Goal: Task Accomplishment & Management: Use online tool/utility

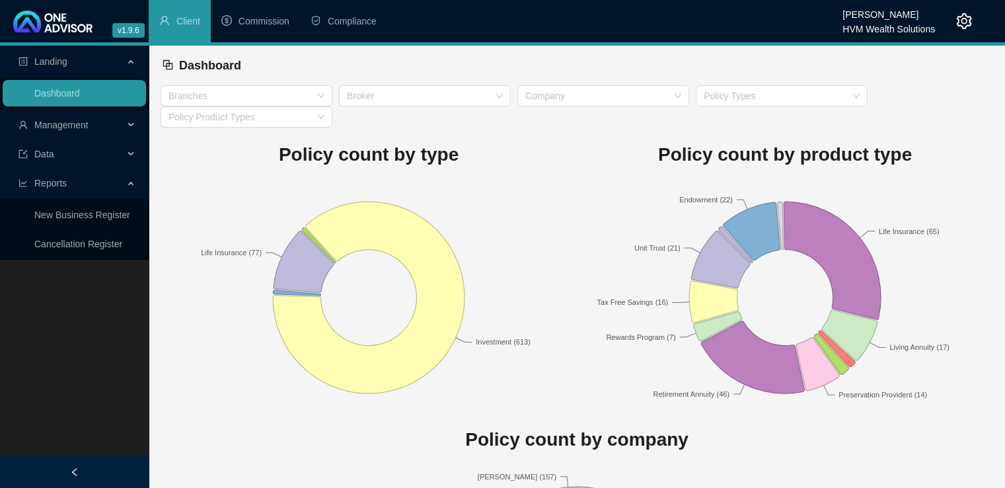
click at [361, 19] on span "Compliance" at bounding box center [352, 21] width 49 height 11
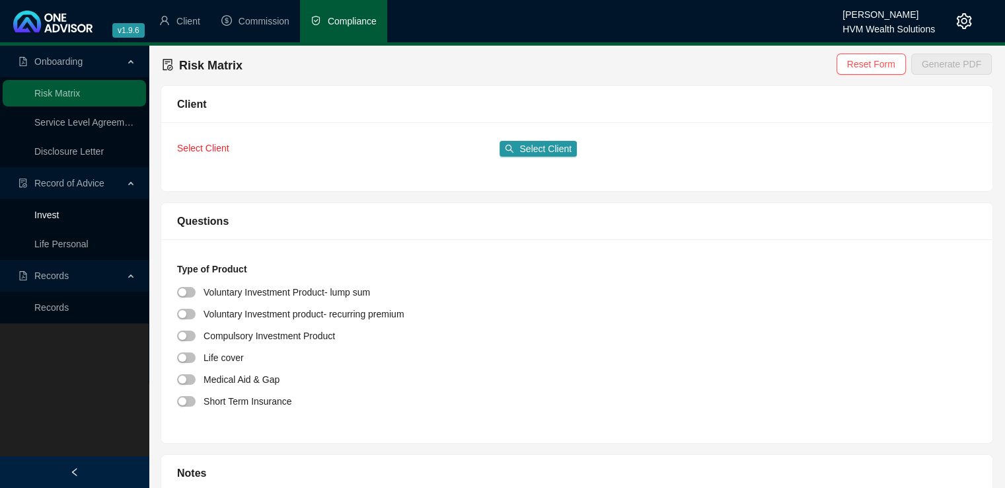
click at [50, 217] on link "Invest" at bounding box center [46, 214] width 24 height 11
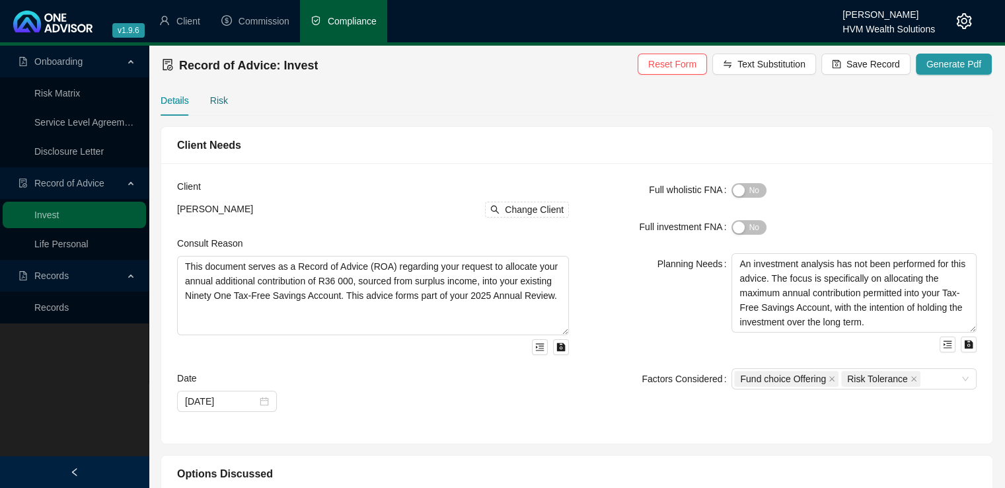
click at [218, 104] on div "Risk" at bounding box center [219, 100] width 18 height 15
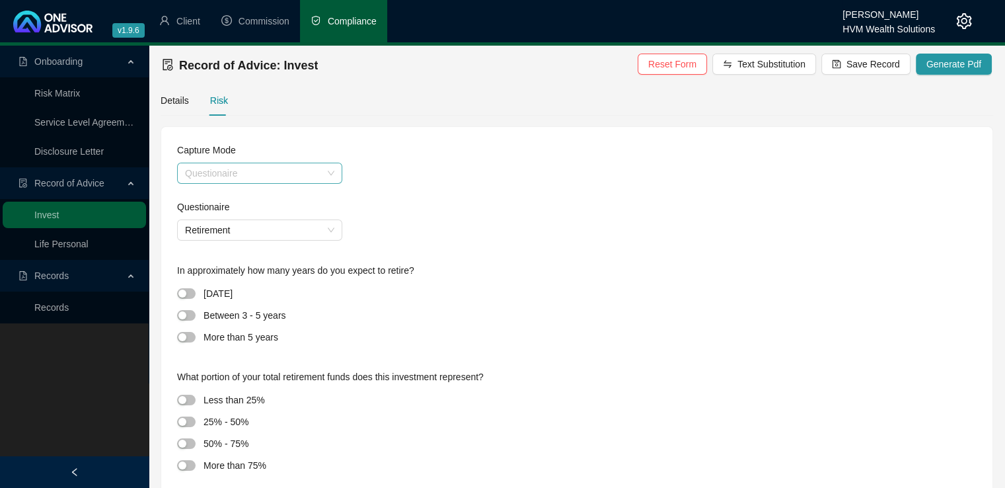
click at [318, 178] on span "Questionaire" at bounding box center [259, 173] width 149 height 20
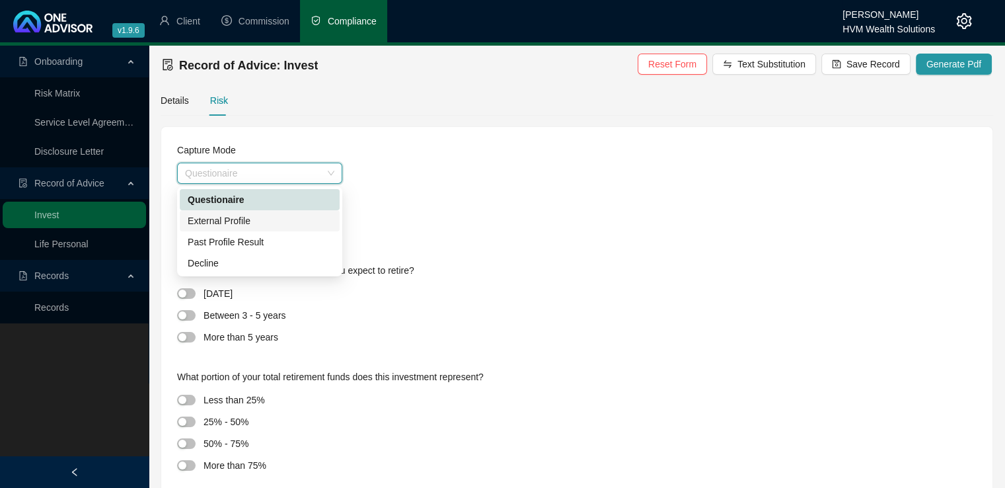
click at [291, 225] on div "External Profile" at bounding box center [260, 220] width 144 height 15
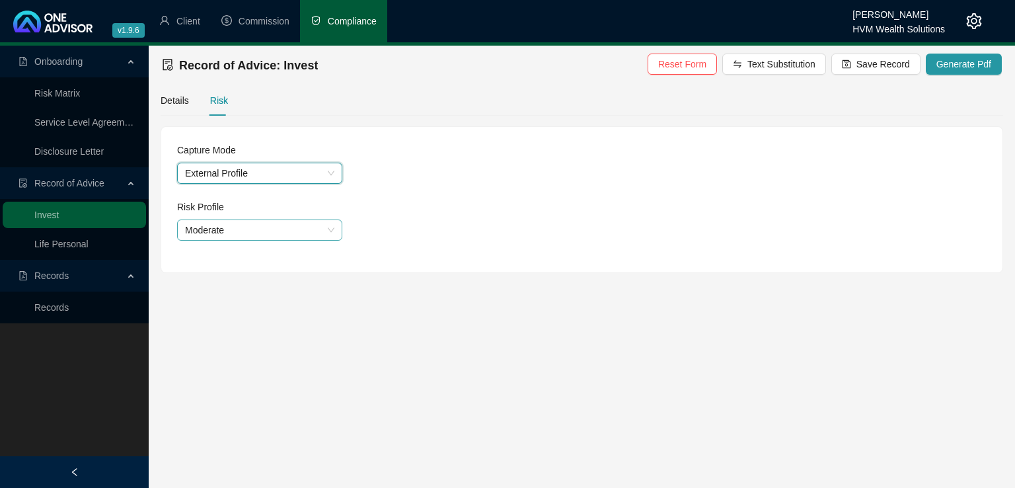
click at [315, 239] on span "Moderate" at bounding box center [259, 230] width 149 height 20
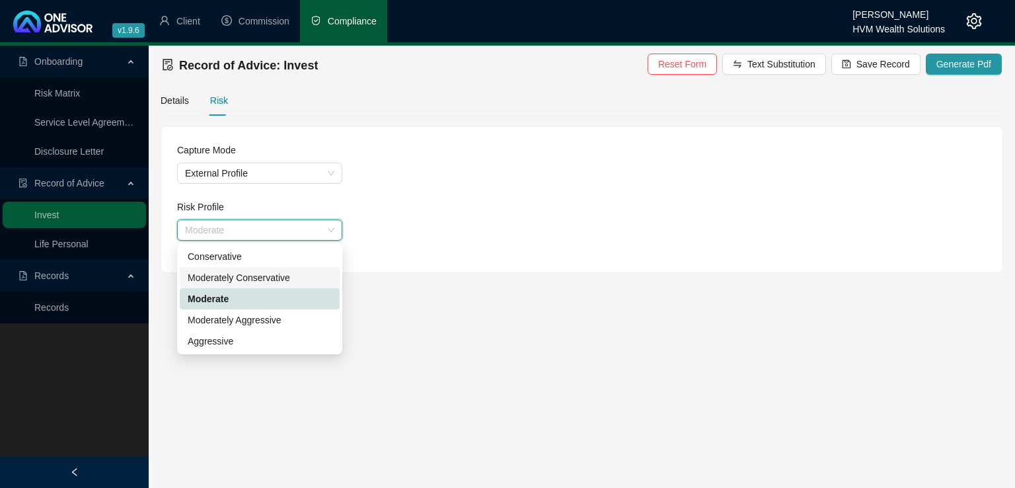
click at [311, 278] on div "Moderately Conservative" at bounding box center [260, 277] width 144 height 15
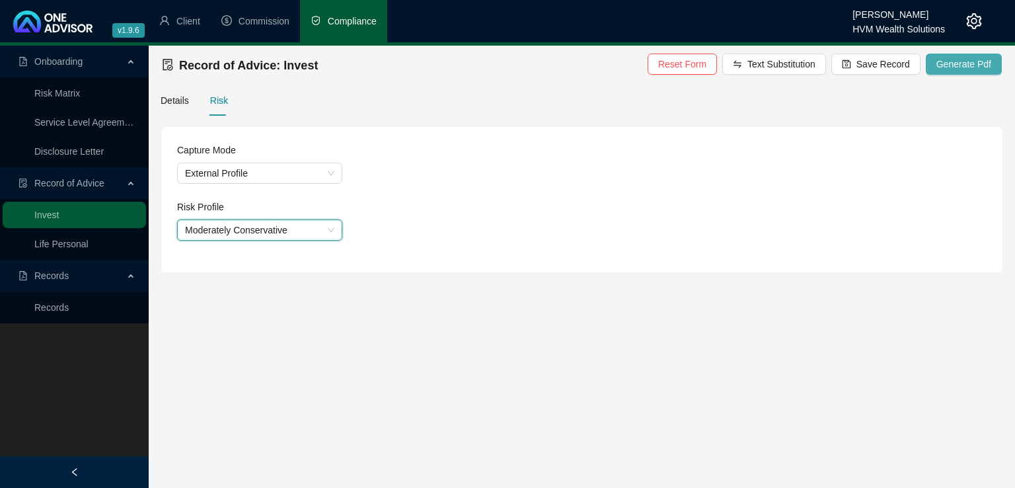
click at [969, 58] on span "Generate Pdf" at bounding box center [963, 64] width 55 height 15
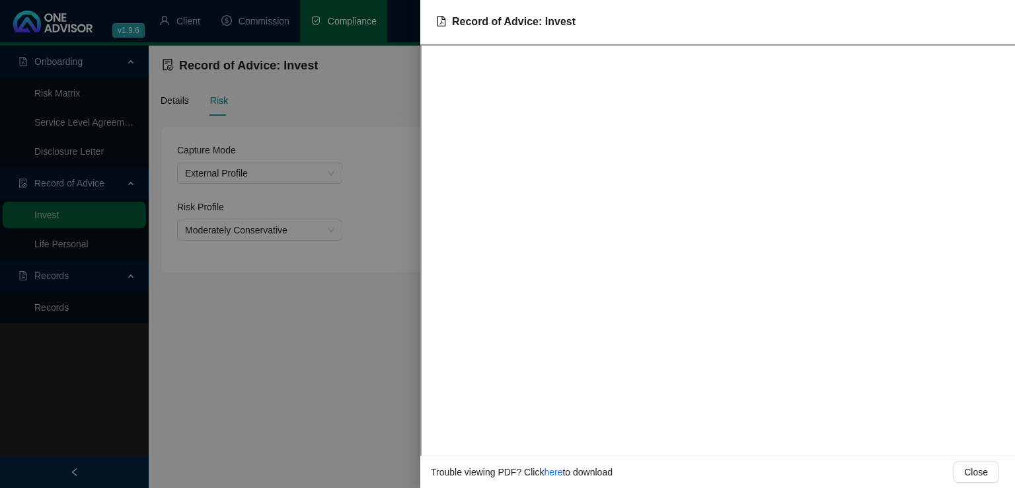
click at [256, 440] on div at bounding box center [507, 244] width 1015 height 488
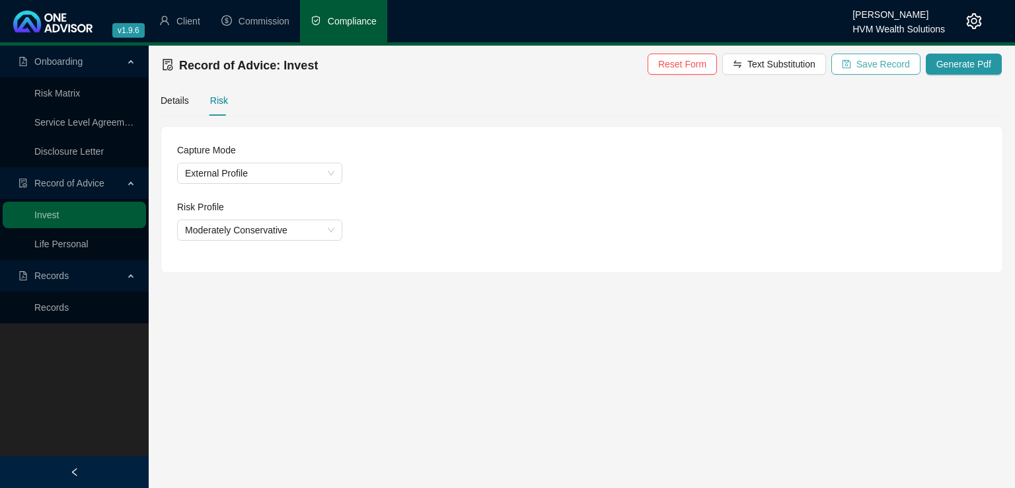
click at [895, 69] on span "Save Record" at bounding box center [883, 64] width 54 height 15
click at [172, 100] on div "Details" at bounding box center [175, 100] width 28 height 15
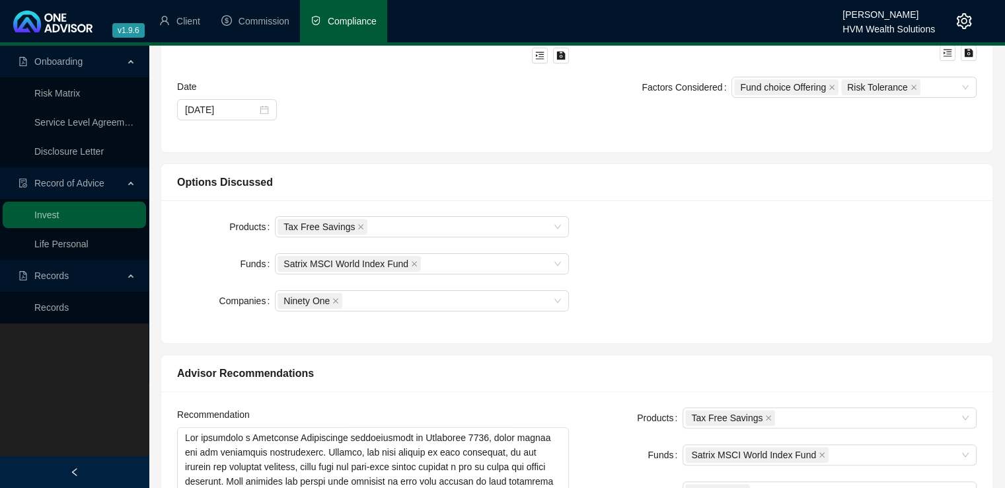
scroll to position [300, 0]
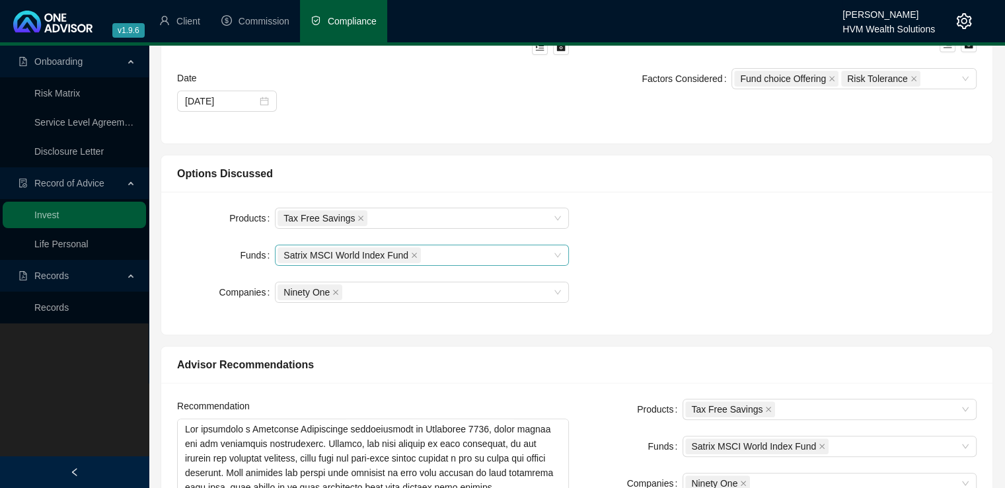
click at [560, 250] on div "Satrix MSCI World Index Fund" at bounding box center [422, 255] width 294 height 21
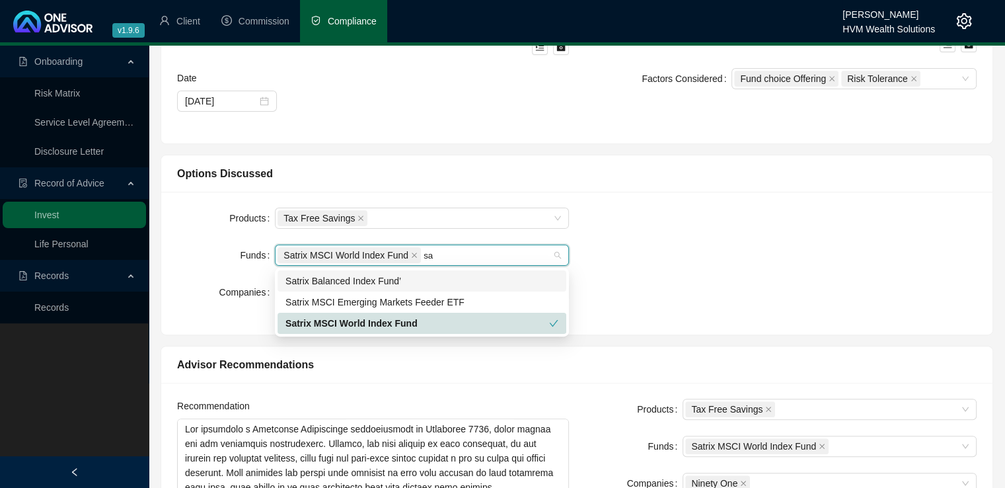
type input "s"
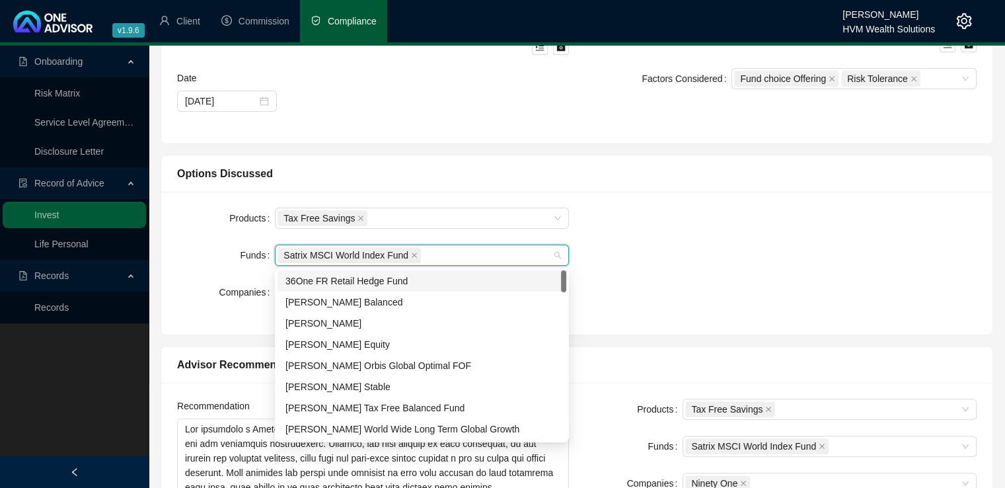
drag, startPoint x: 740, startPoint y: 246, endPoint x: 765, endPoint y: 246, distance: 24.5
click at [740, 246] on div "Products Tax Free Savings Funds Satrix MSCI World Index Fund Companies Ninety O…" at bounding box center [576, 262] width 815 height 111
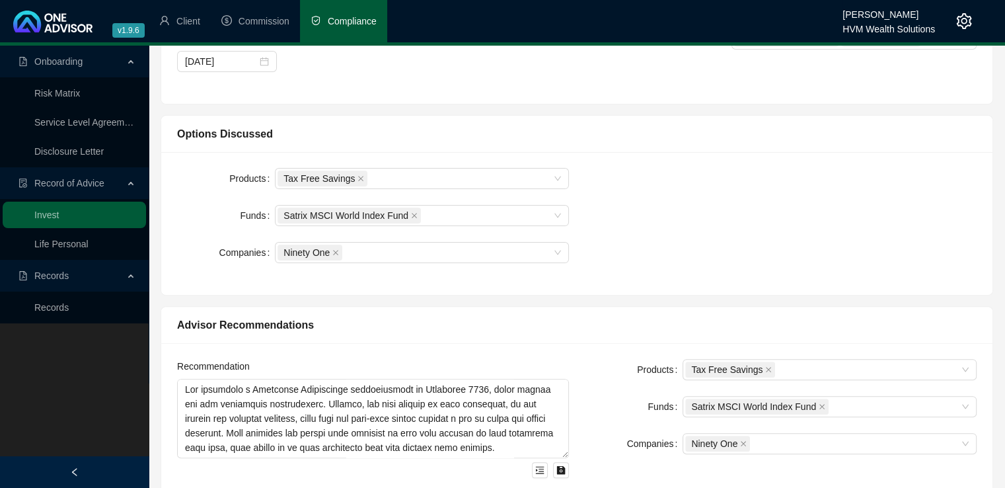
scroll to position [359, 0]
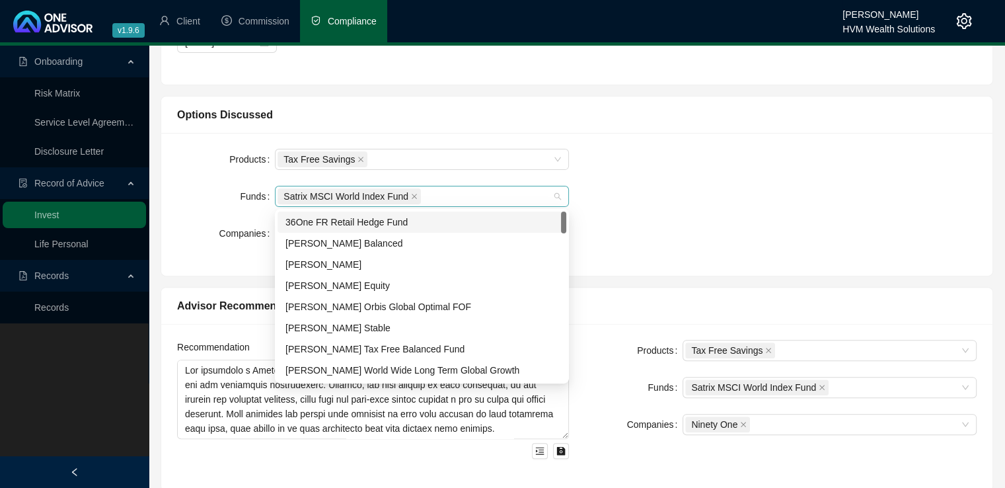
drag, startPoint x: 443, startPoint y: 193, endPoint x: 344, endPoint y: 194, distance: 99.1
click at [344, 194] on div "Satrix MSCI World Index Fund" at bounding box center [415, 196] width 275 height 19
click at [411, 191] on span at bounding box center [414, 196] width 7 height 15
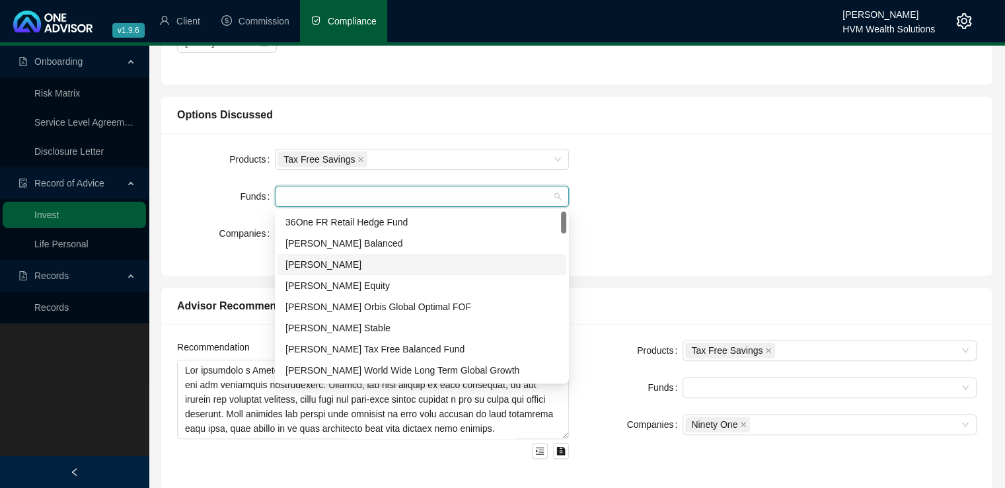
click at [867, 223] on div "Products Tax Free Savings Funds Companies Ninety One" at bounding box center [576, 204] width 815 height 111
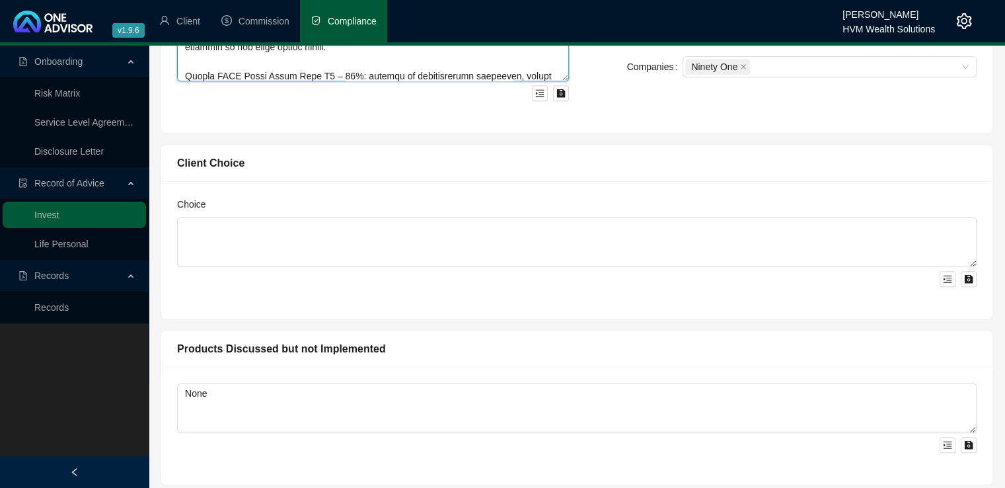
scroll to position [714, 0]
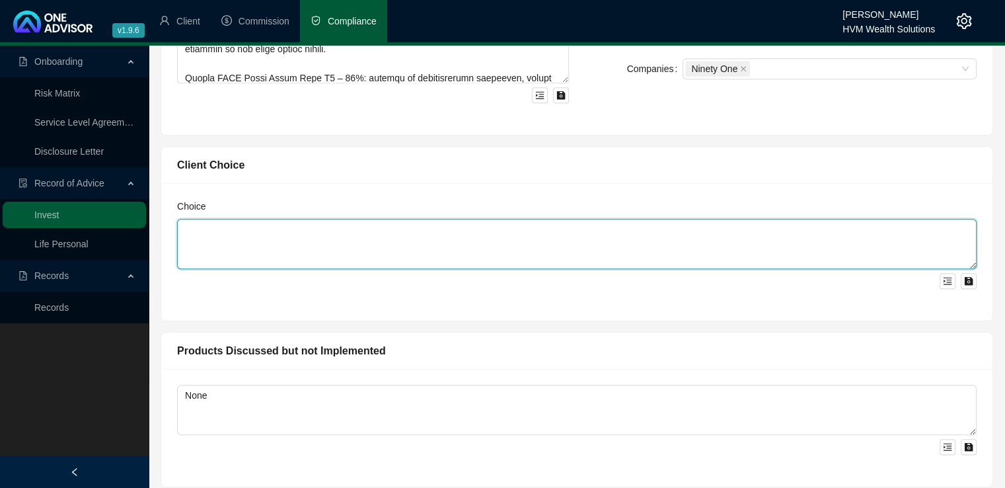
click at [314, 235] on textarea at bounding box center [577, 244] width 800 height 50
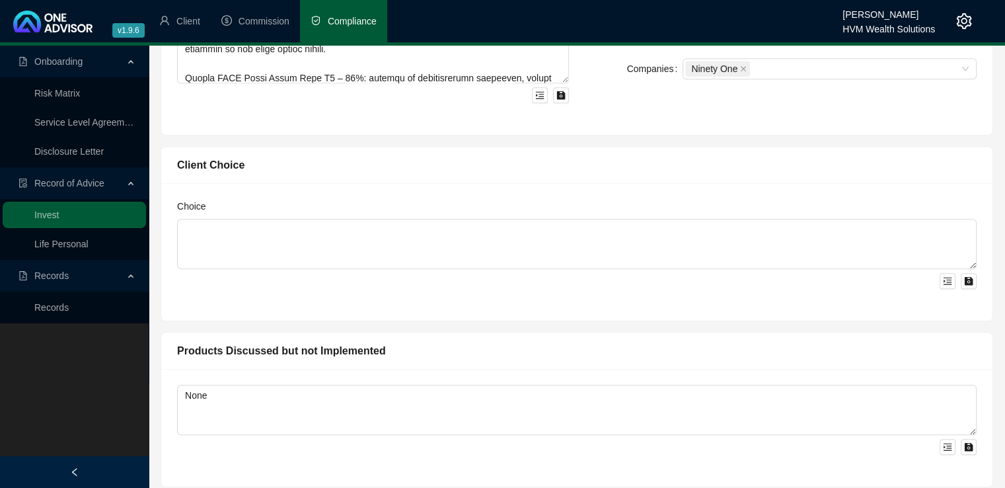
click at [703, 166] on div "Client Choice" at bounding box center [577, 165] width 800 height 17
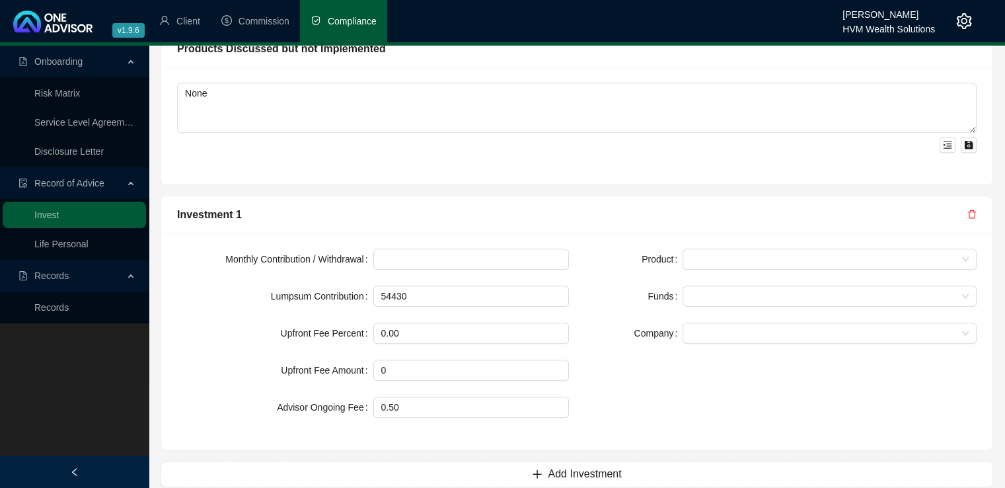
scroll to position [1022, 0]
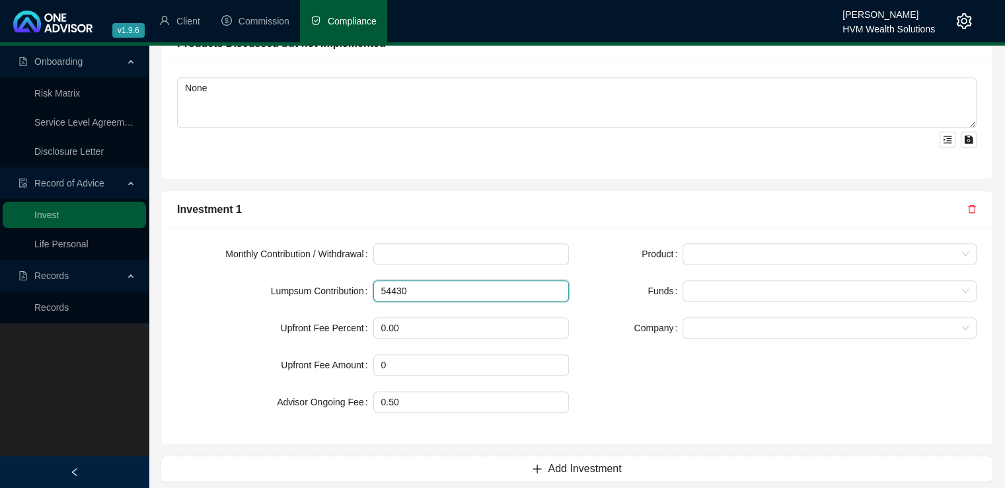
drag, startPoint x: 430, startPoint y: 294, endPoint x: 372, endPoint y: 294, distance: 58.2
click at [372, 294] on div "Lumpsum Contribution 54430" at bounding box center [373, 290] width 392 height 21
type input "36000"
click at [482, 191] on div "Investment 1" at bounding box center [576, 209] width 831 height 37
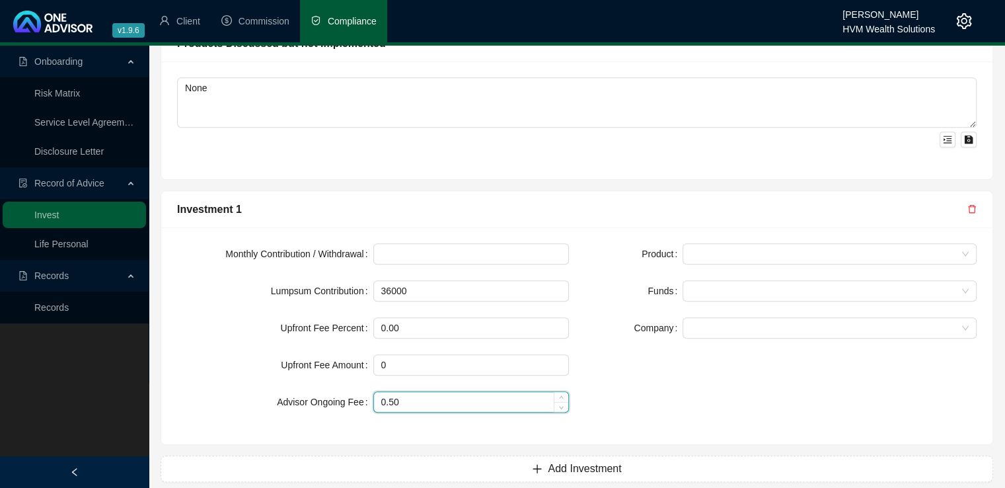
click at [424, 403] on input "0.50" at bounding box center [471, 402] width 195 height 20
type input "0.75"
click at [654, 399] on div "Product Funds Company" at bounding box center [781, 335] width 408 height 185
click at [737, 408] on div "Product Funds Company" at bounding box center [781, 335] width 408 height 185
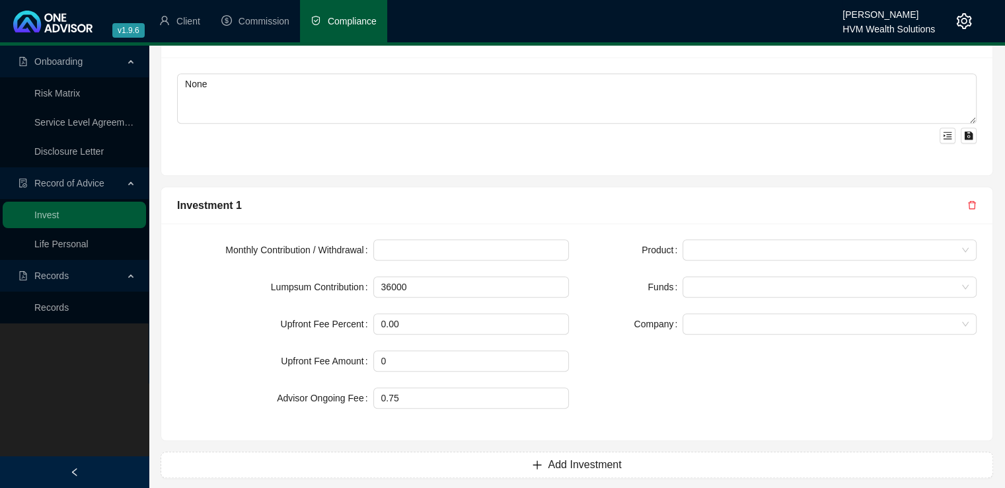
scroll to position [1034, 0]
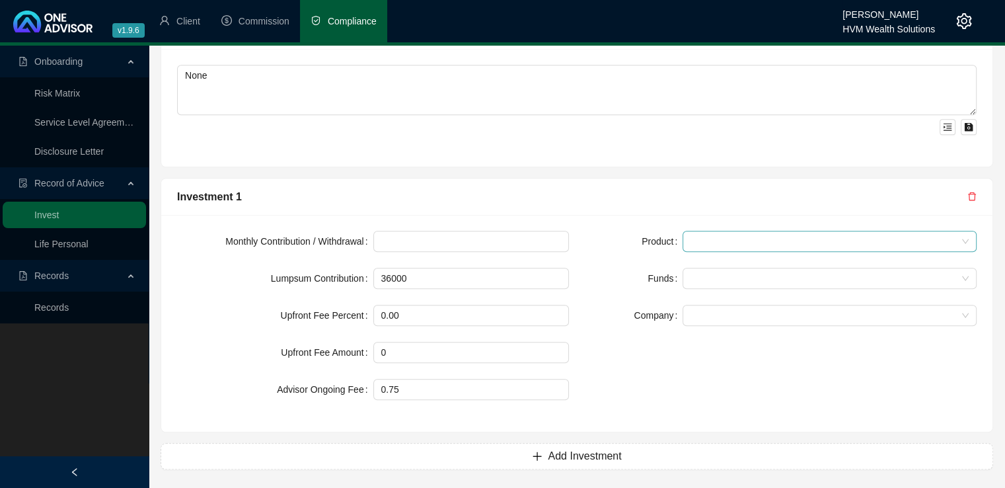
click at [755, 239] on span at bounding box center [830, 241] width 278 height 20
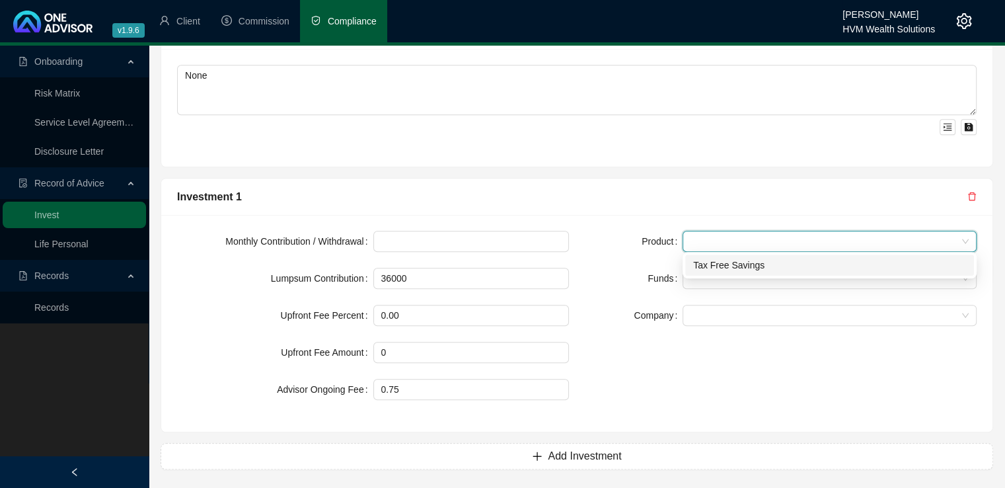
click at [757, 268] on div "Tax Free Savings" at bounding box center [829, 265] width 273 height 15
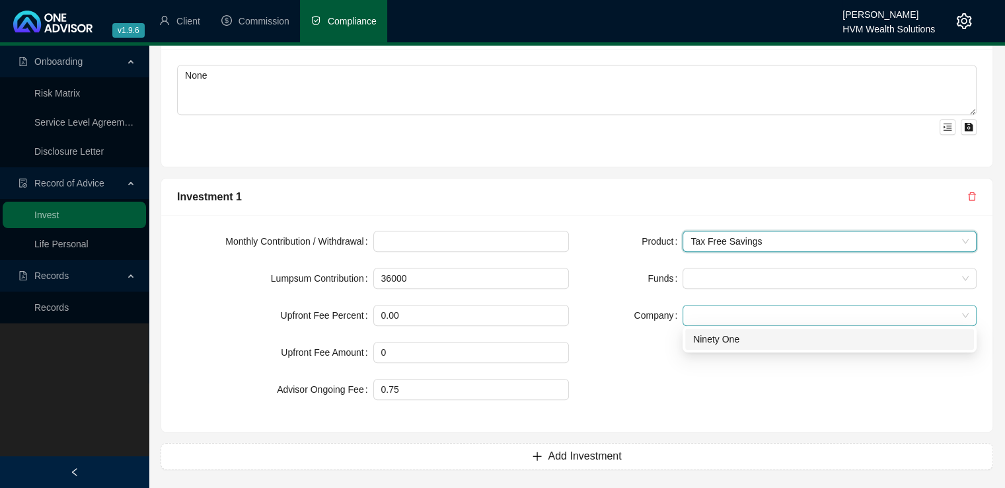
click at [750, 313] on span at bounding box center [830, 315] width 278 height 20
click at [749, 337] on div "Ninety One" at bounding box center [829, 339] width 273 height 15
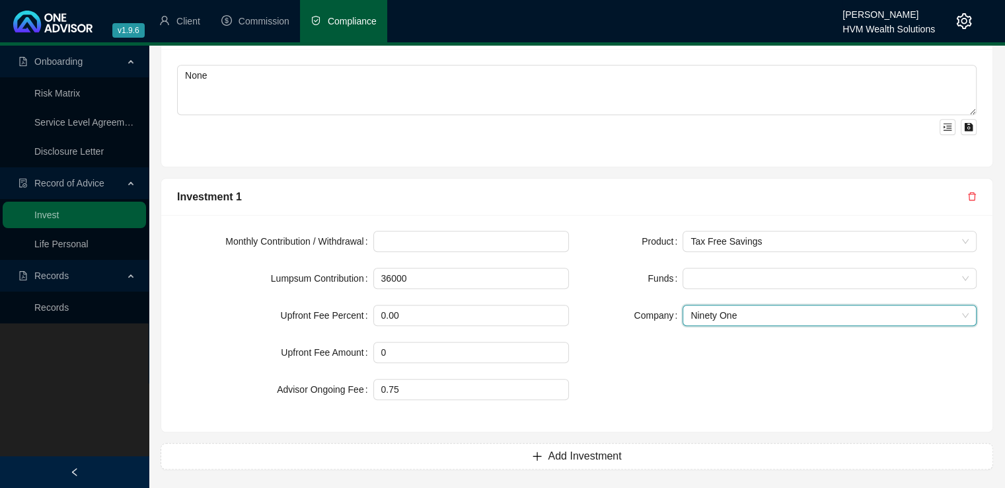
click at [745, 407] on div "Product Tax Free Savings Funds Company Ninety One Ninety One" at bounding box center [781, 323] width 408 height 185
click at [722, 280] on div at bounding box center [822, 279] width 275 height 10
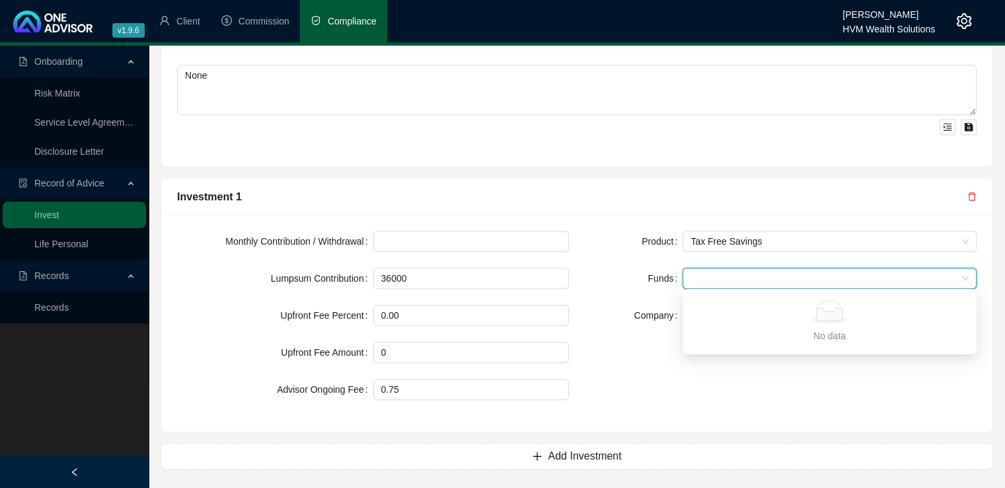
click at [735, 387] on div "Product Tax Free Savings Funds Company Ninety One" at bounding box center [781, 323] width 408 height 185
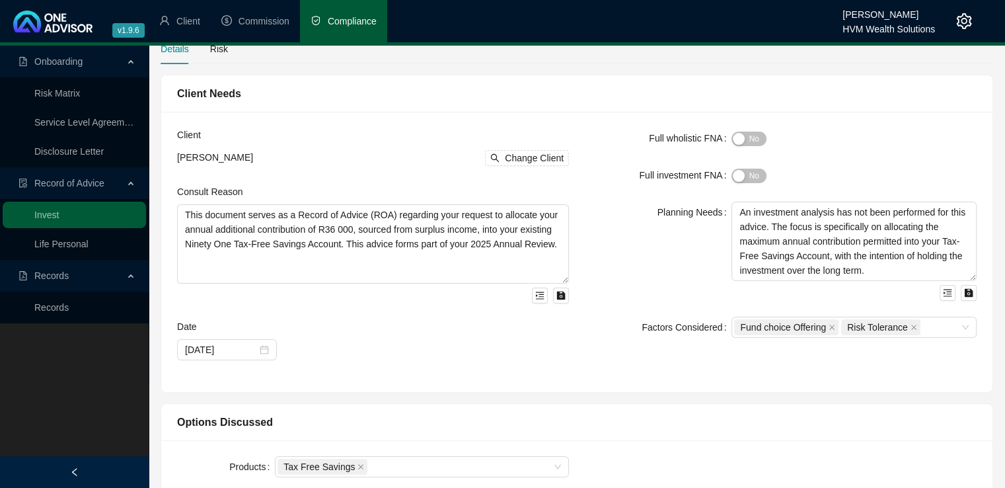
scroll to position [0, 0]
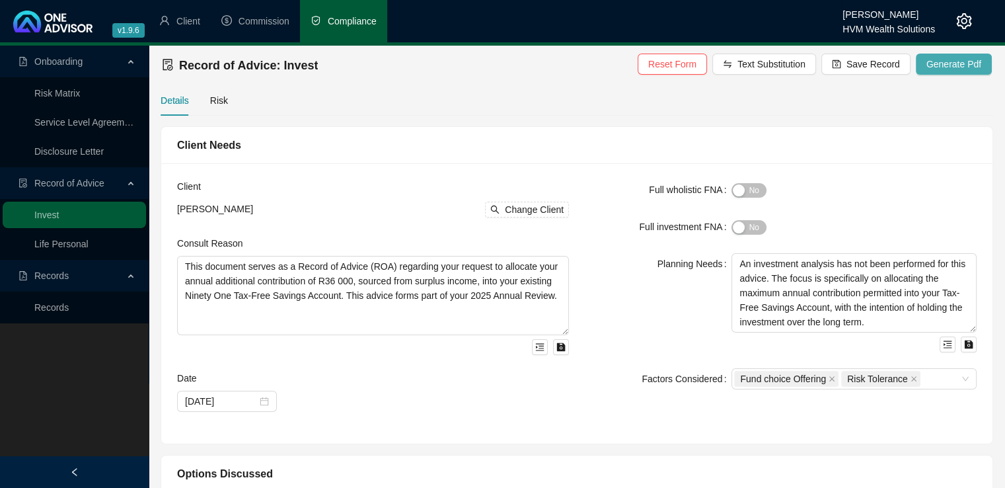
click at [954, 67] on span "Generate Pdf" at bounding box center [953, 64] width 55 height 15
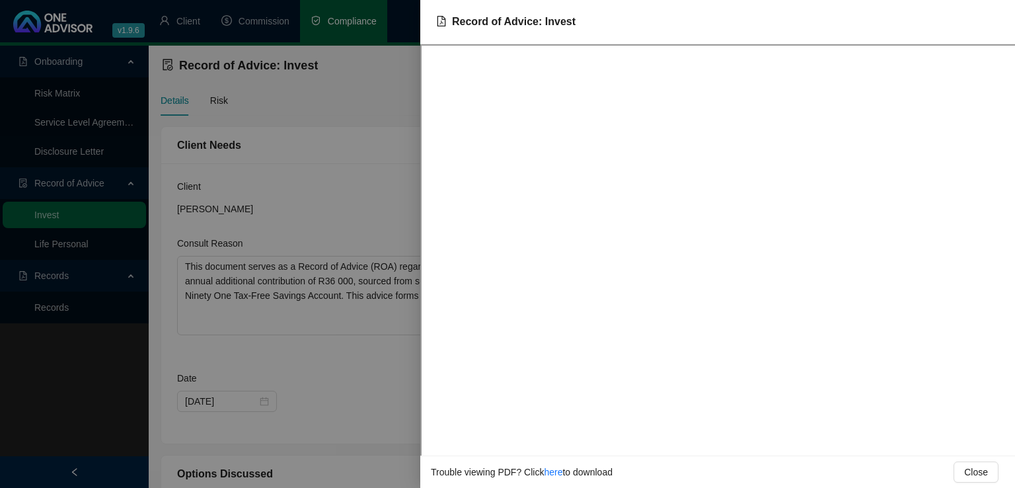
click at [355, 214] on div at bounding box center [507, 244] width 1015 height 488
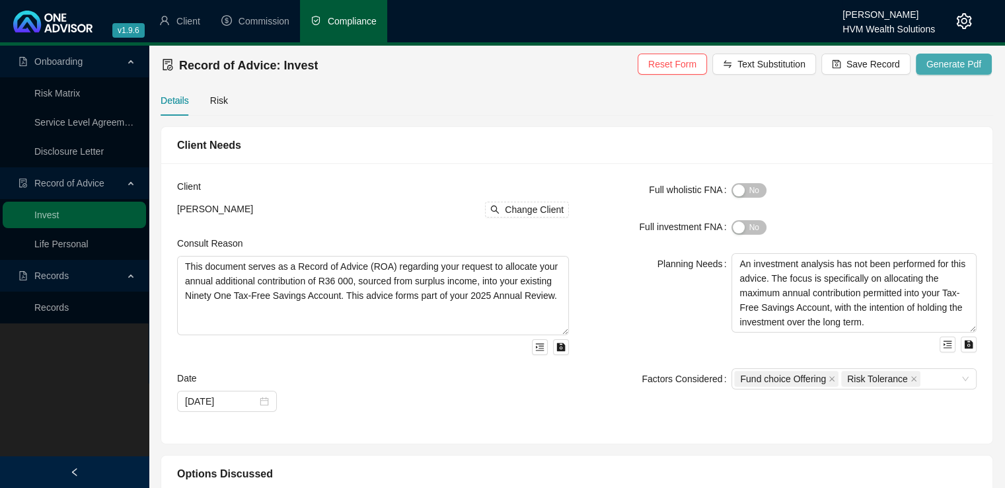
click at [961, 71] on span "Generate Pdf" at bounding box center [953, 64] width 55 height 15
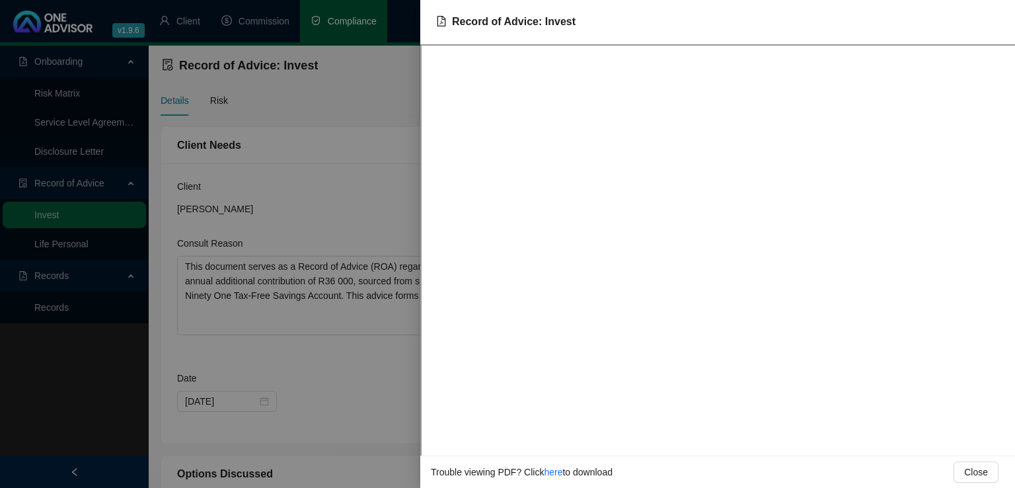
click at [372, 196] on div at bounding box center [507, 244] width 1015 height 488
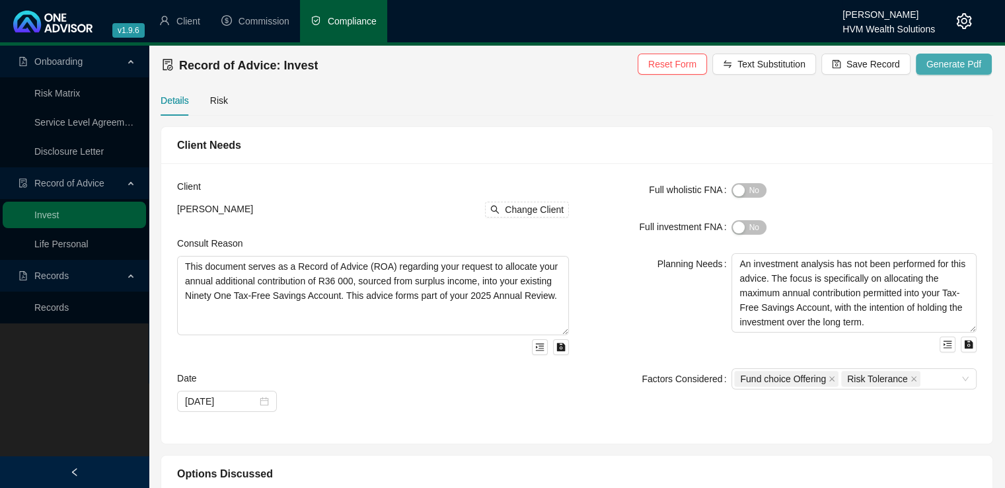
click at [975, 58] on span "Generate Pdf" at bounding box center [953, 64] width 55 height 15
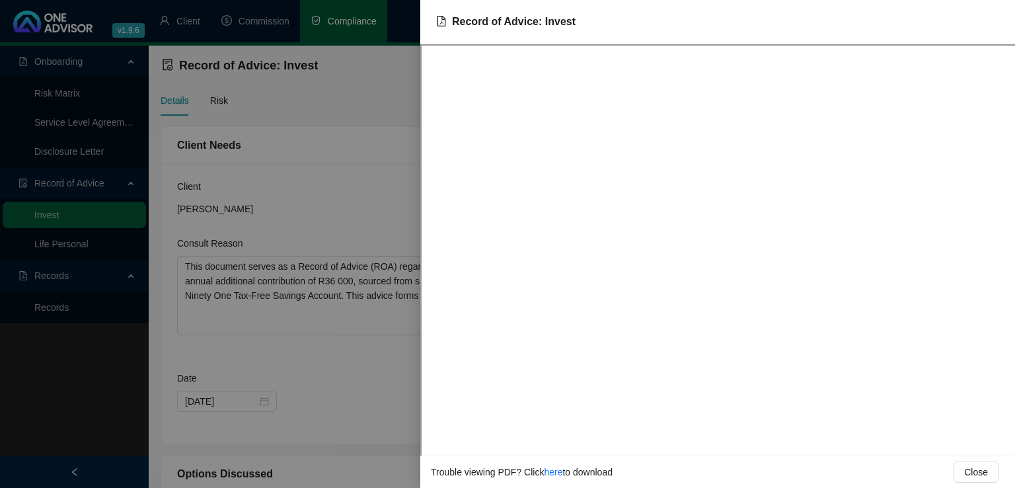
click at [396, 179] on div at bounding box center [507, 244] width 1015 height 488
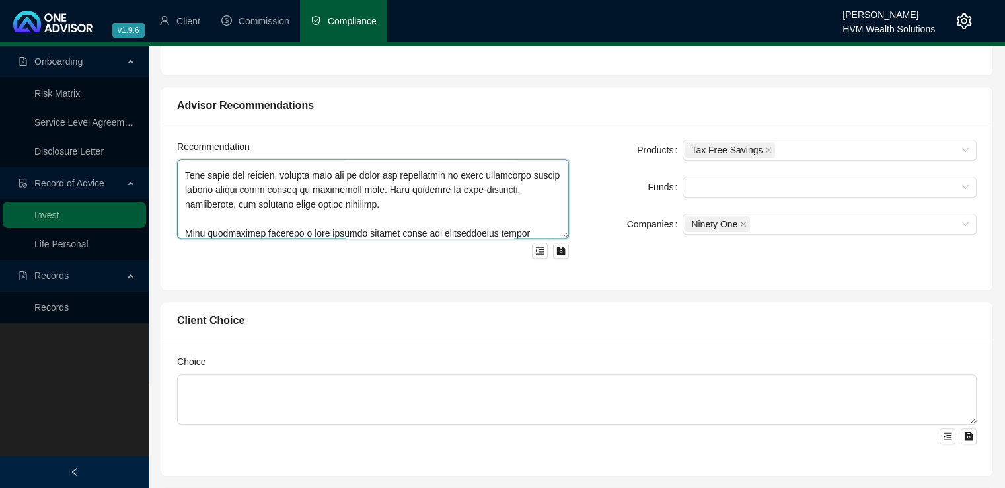
scroll to position [241, 0]
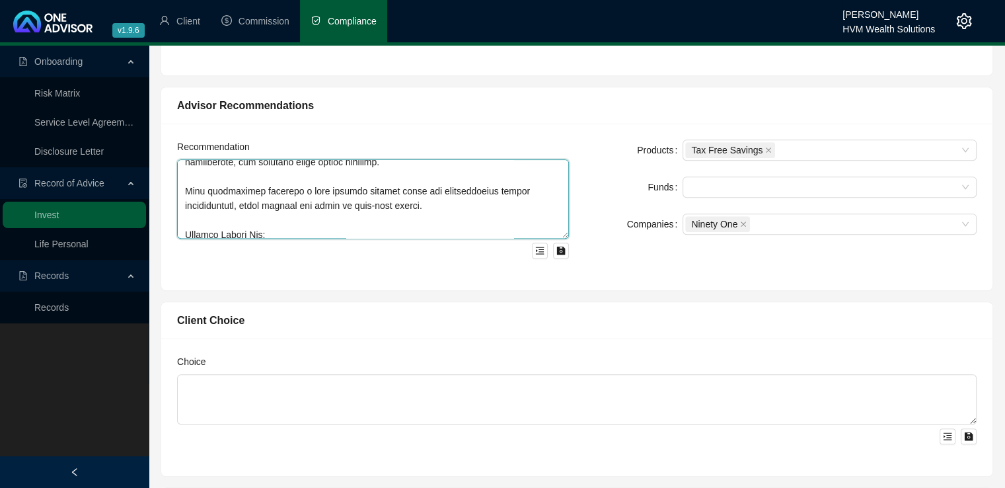
drag, startPoint x: 184, startPoint y: 180, endPoint x: 368, endPoint y: 194, distance: 184.2
click at [441, 203] on textarea at bounding box center [373, 198] width 392 height 79
click at [771, 268] on div "Products Tax Free Savings Funds Companies Ninety One" at bounding box center [781, 206] width 408 height 135
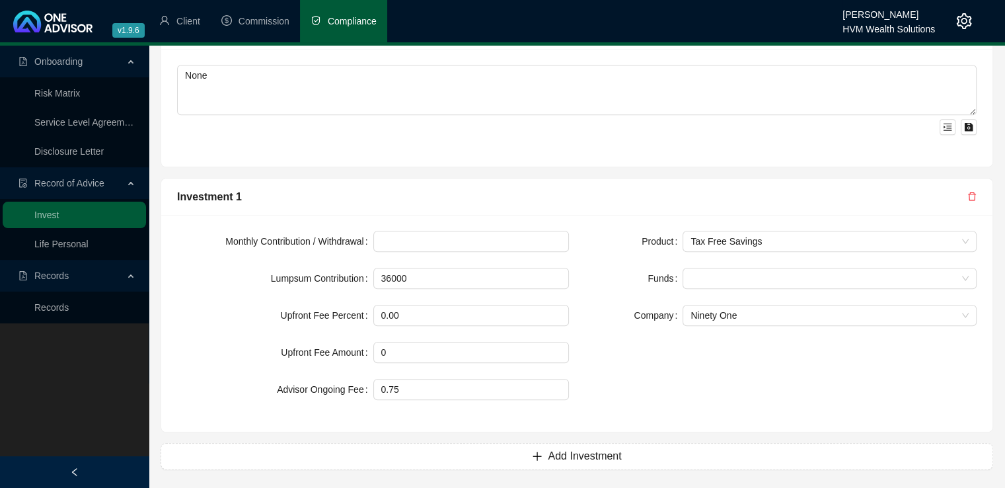
scroll to position [0, 0]
